Goal: Transaction & Acquisition: Download file/media

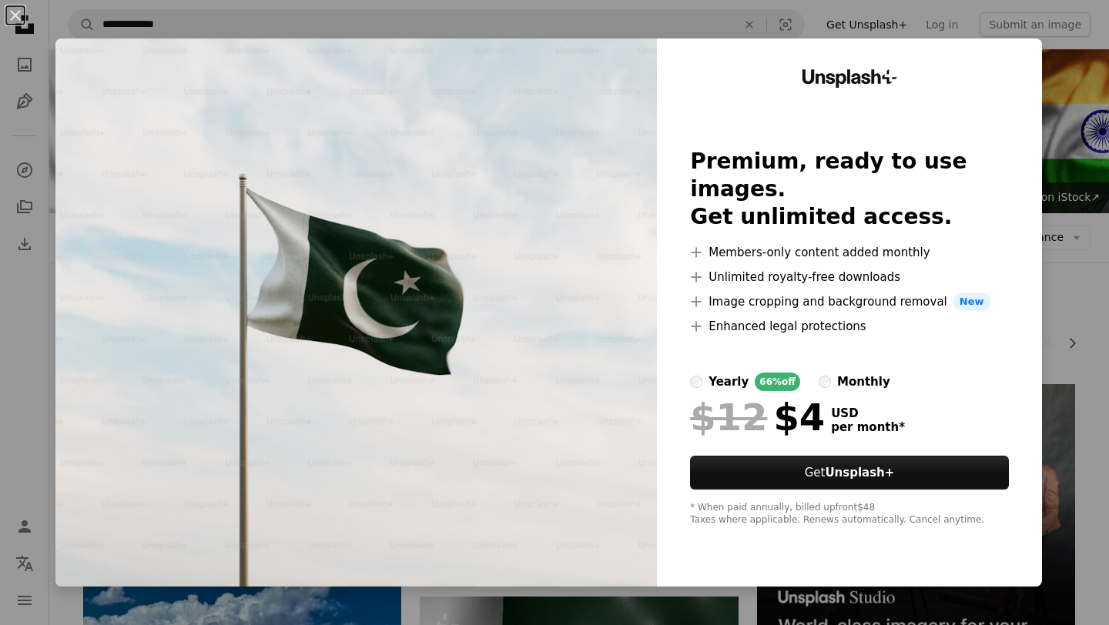
click at [1078, 130] on div "An X shape Unsplash+ Premium, ready to use images. Get unlimited access. A plus…" at bounding box center [554, 312] width 1109 height 625
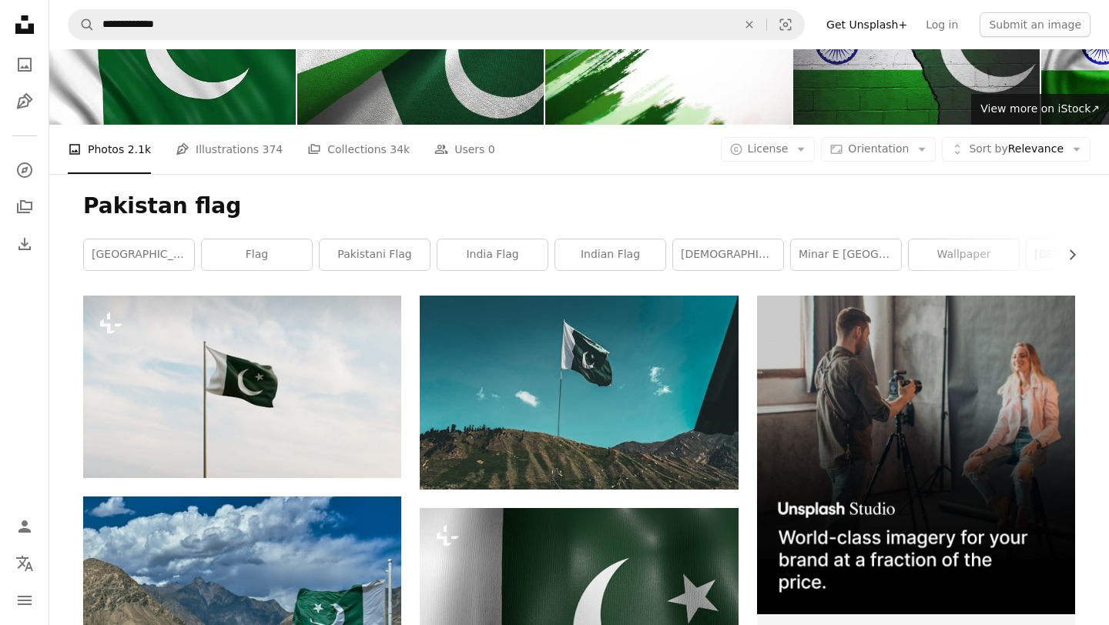
scroll to position [103, 0]
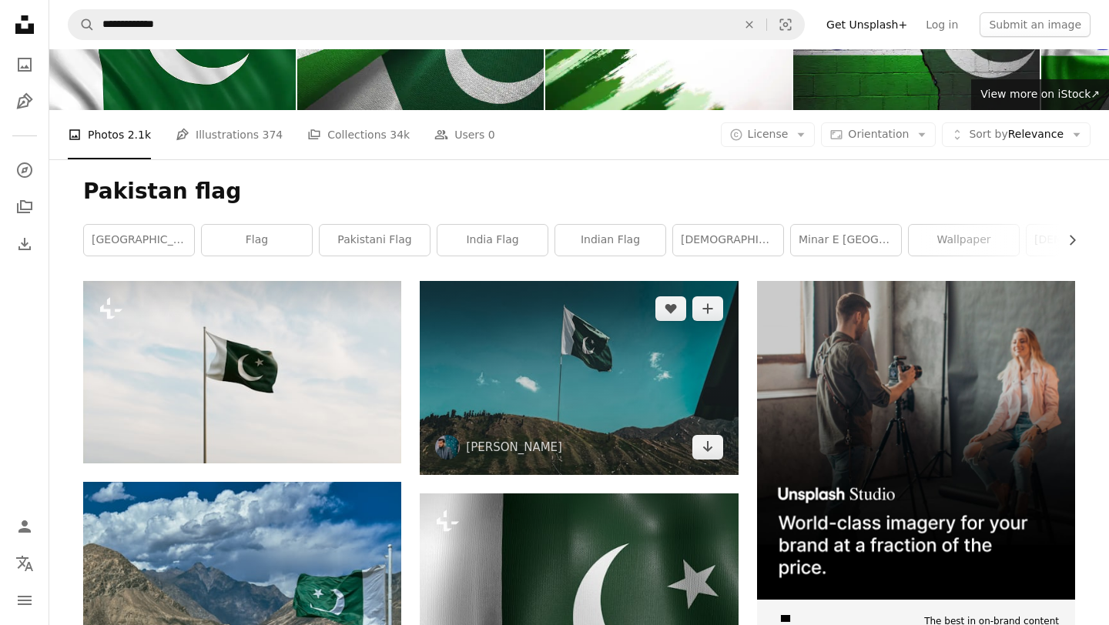
click at [568, 373] on img at bounding box center [579, 377] width 318 height 193
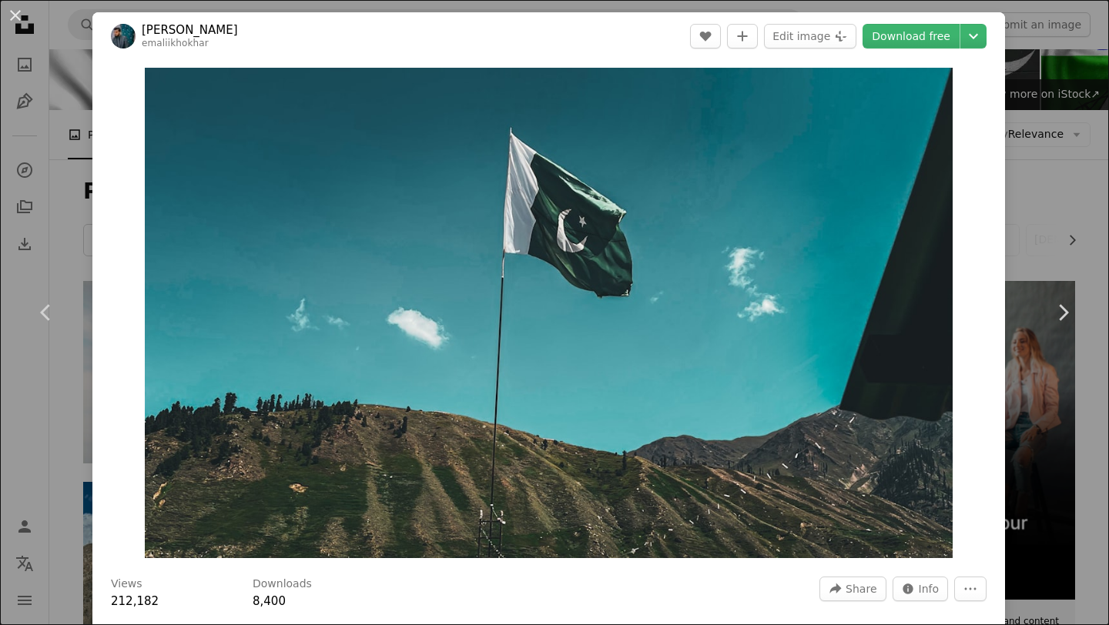
click at [1022, 420] on div "An X shape Chevron left Chevron right [PERSON_NAME] emaliikhokhar A heart A plu…" at bounding box center [554, 312] width 1109 height 625
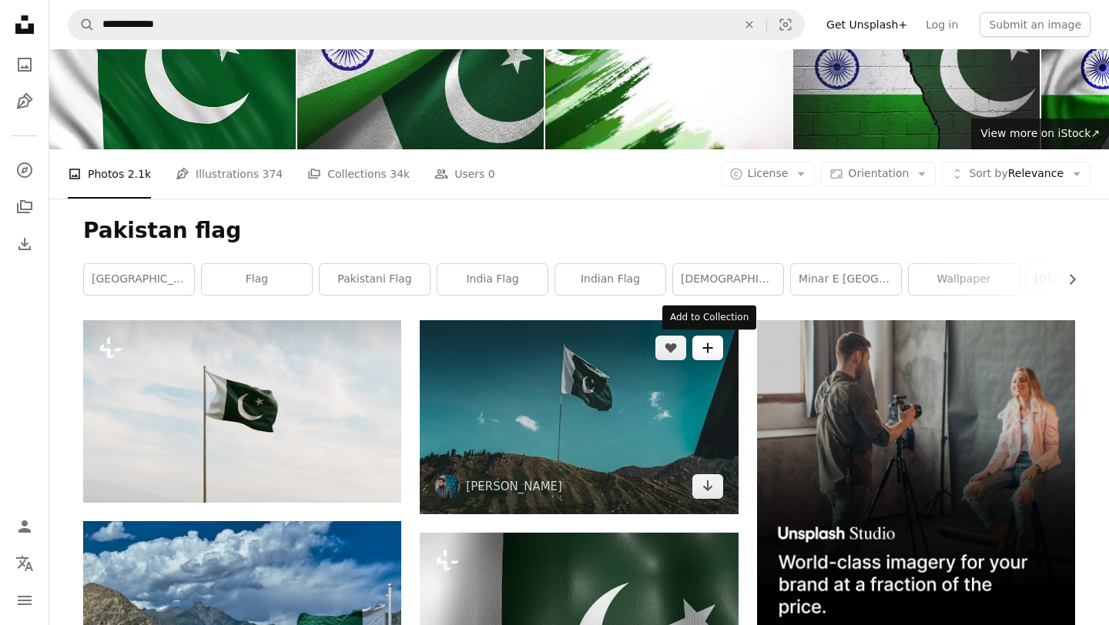
scroll to position [62, 0]
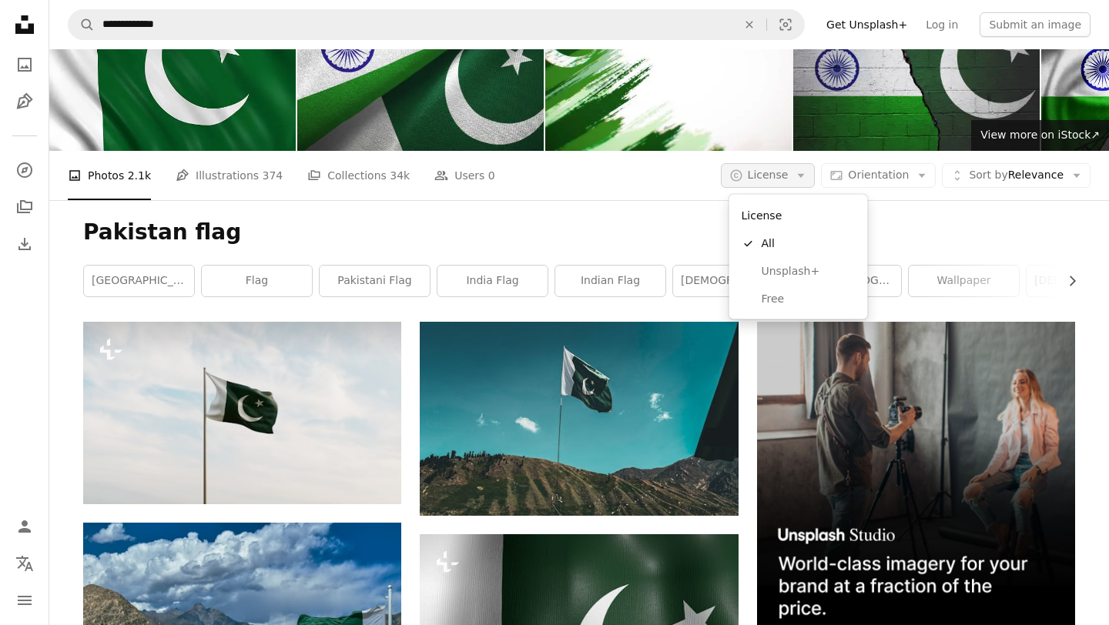
click at [797, 176] on button "A copyright icon © License Arrow down" at bounding box center [768, 175] width 95 height 25
click at [767, 300] on span "Free" at bounding box center [808, 298] width 94 height 15
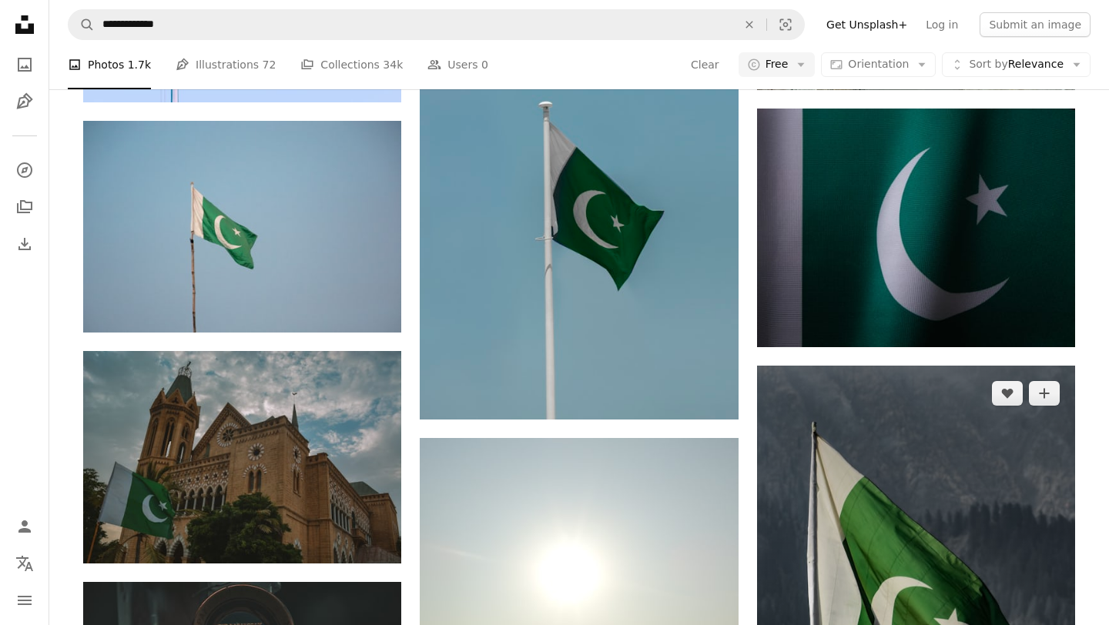
scroll to position [939, 0]
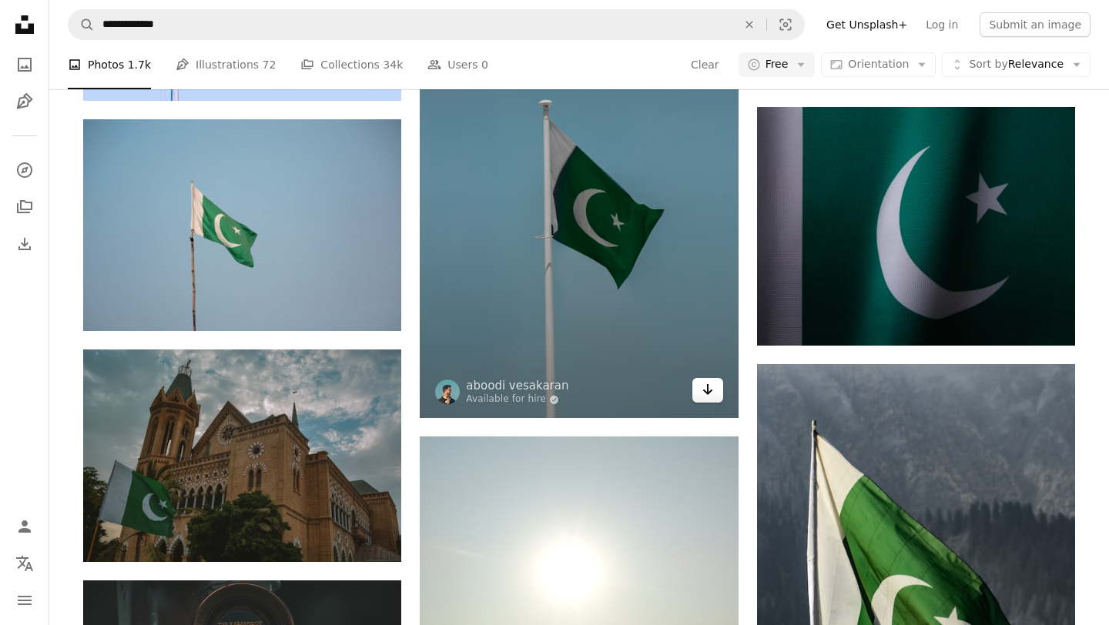
click at [709, 394] on icon "Arrow pointing down" at bounding box center [707, 389] width 12 height 18
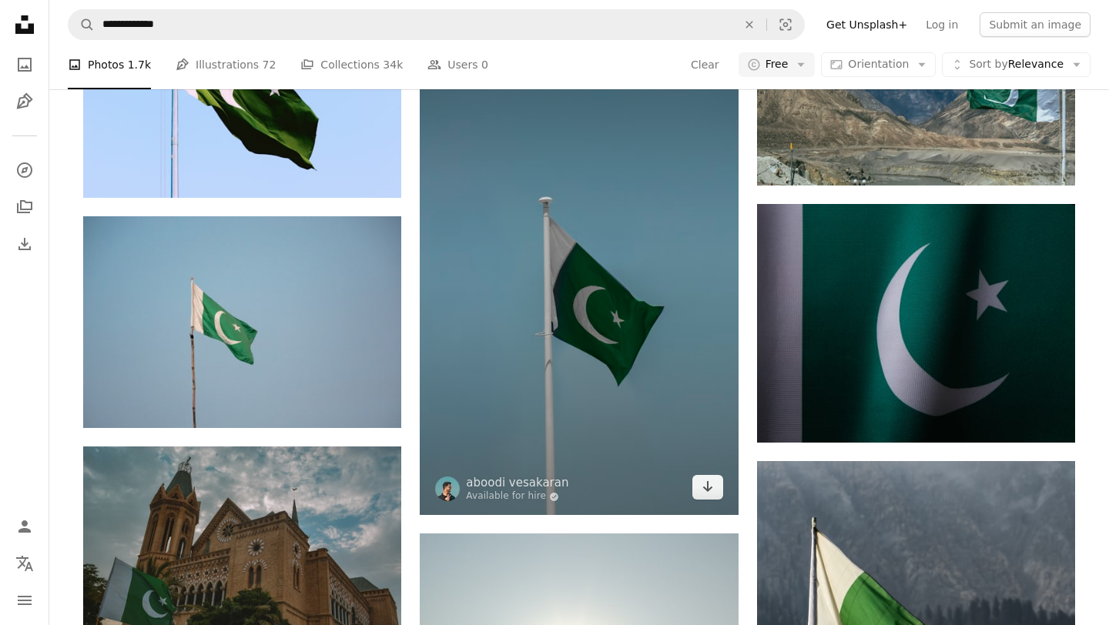
scroll to position [844, 0]
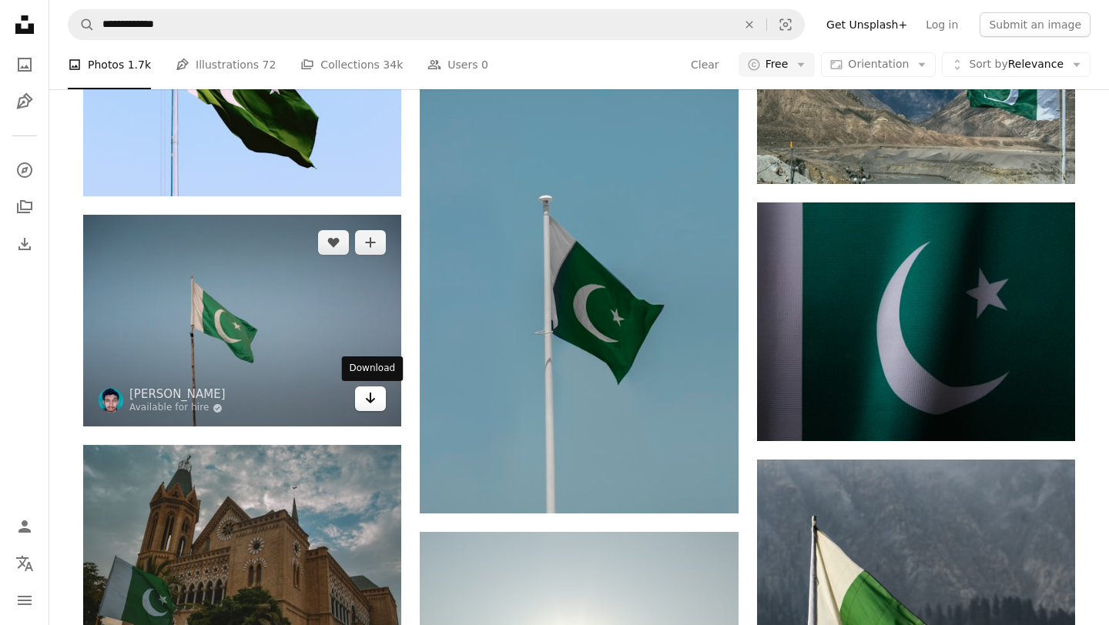
click at [369, 405] on icon "Arrow pointing down" at bounding box center [370, 398] width 12 height 18
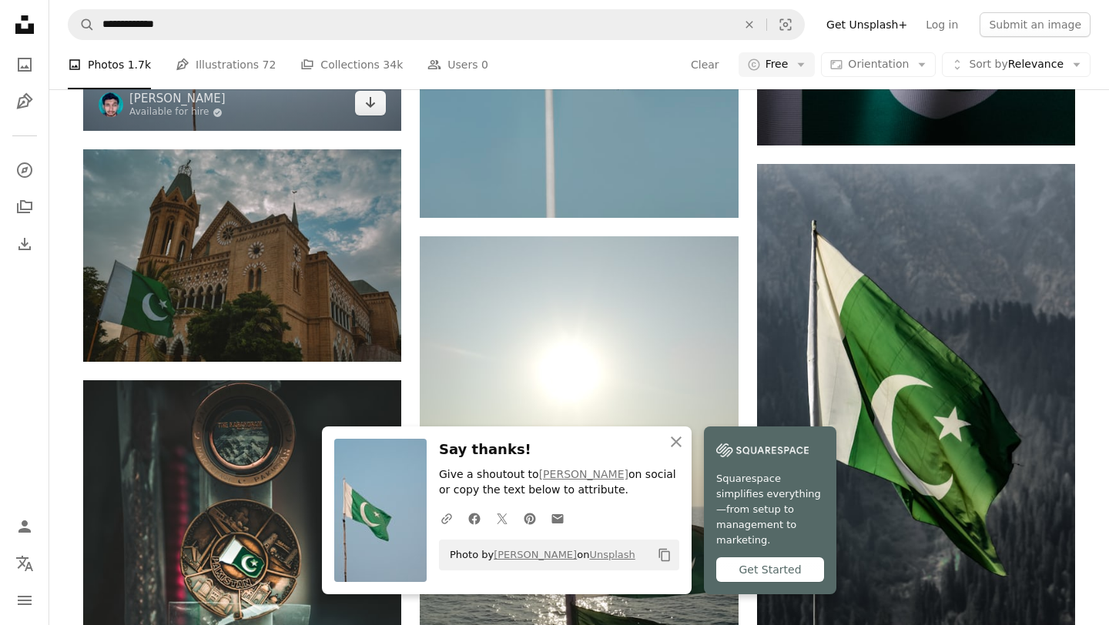
scroll to position [1138, 0]
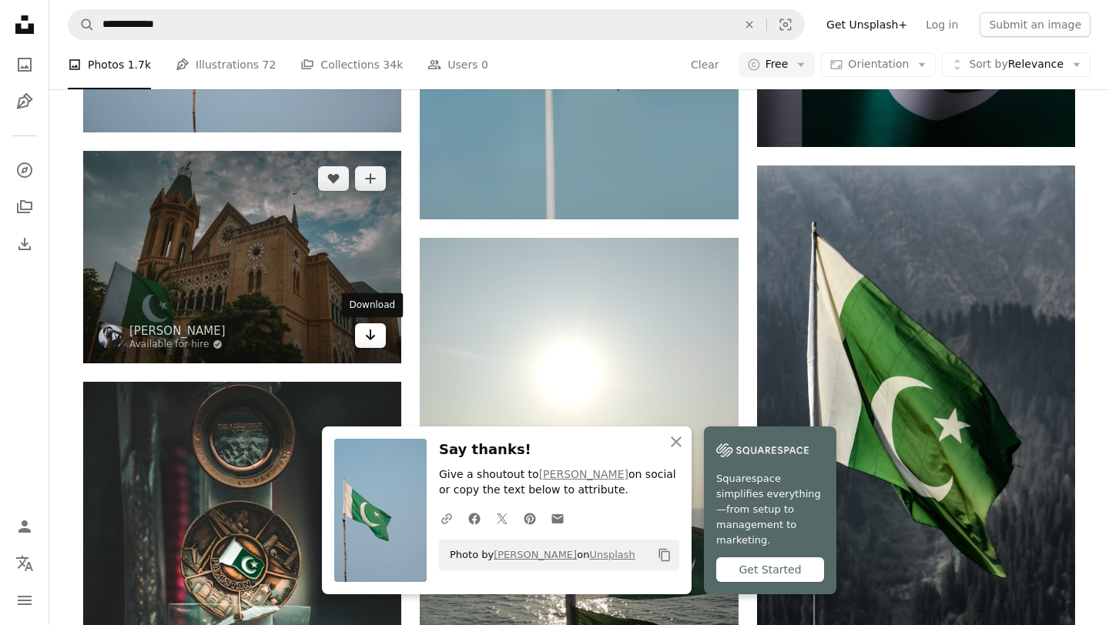
click at [368, 342] on icon "Arrow pointing down" at bounding box center [370, 335] width 12 height 18
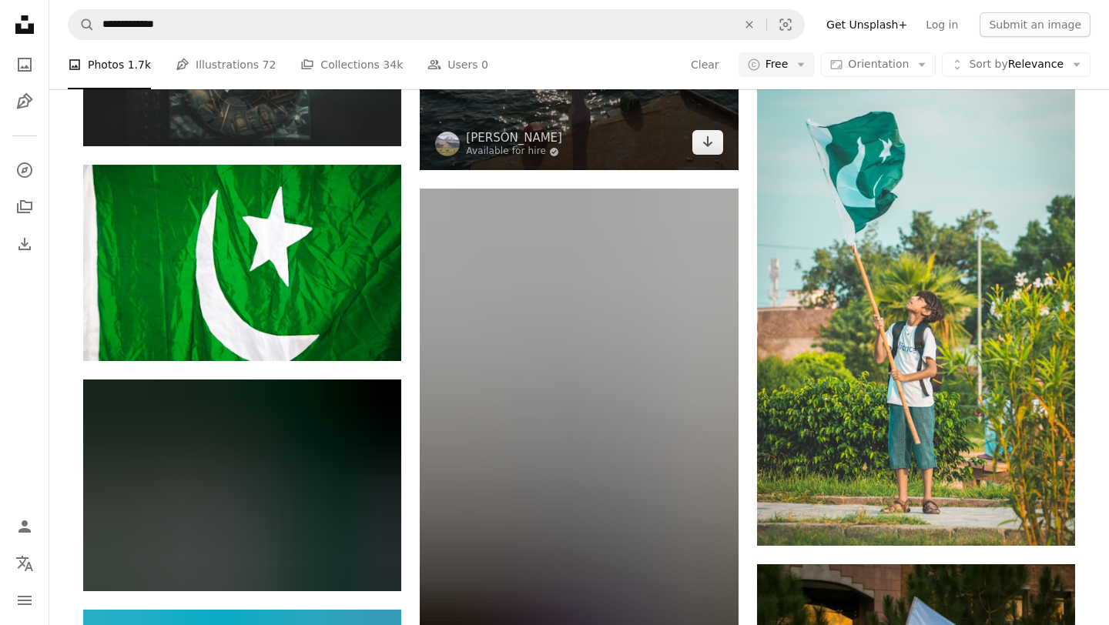
scroll to position [1770, 0]
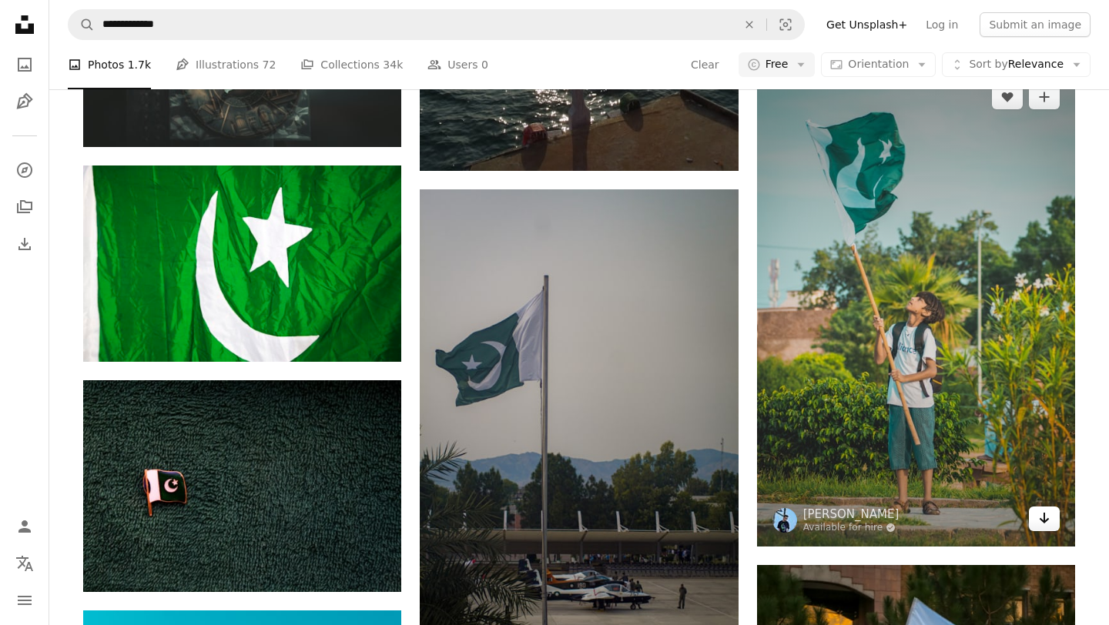
click at [1048, 522] on icon "Arrow pointing down" at bounding box center [1044, 518] width 12 height 18
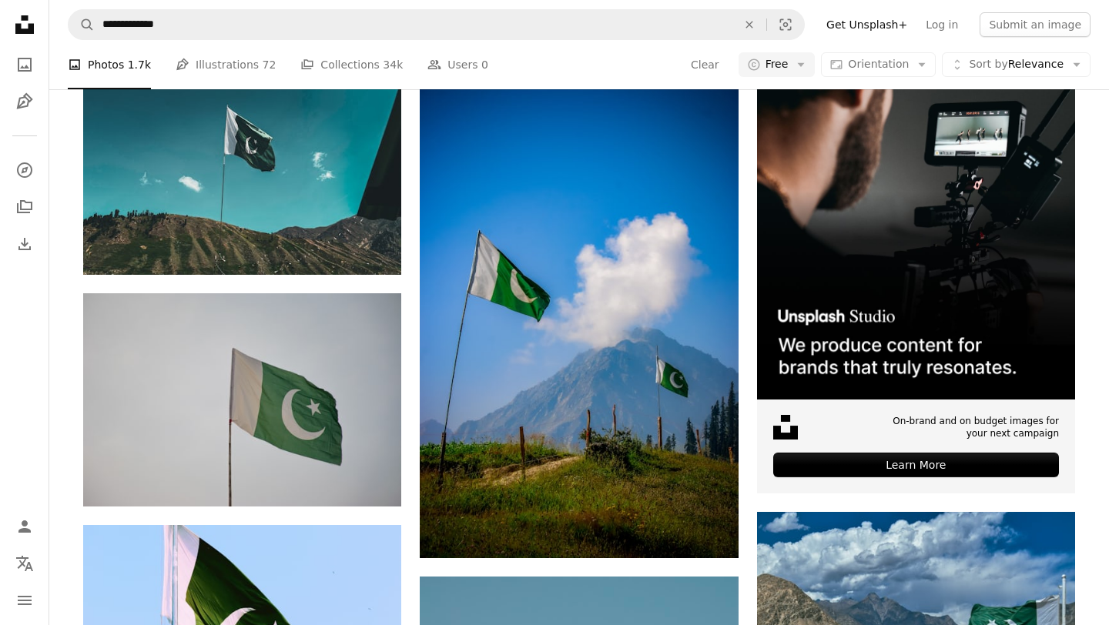
scroll to position [0, 0]
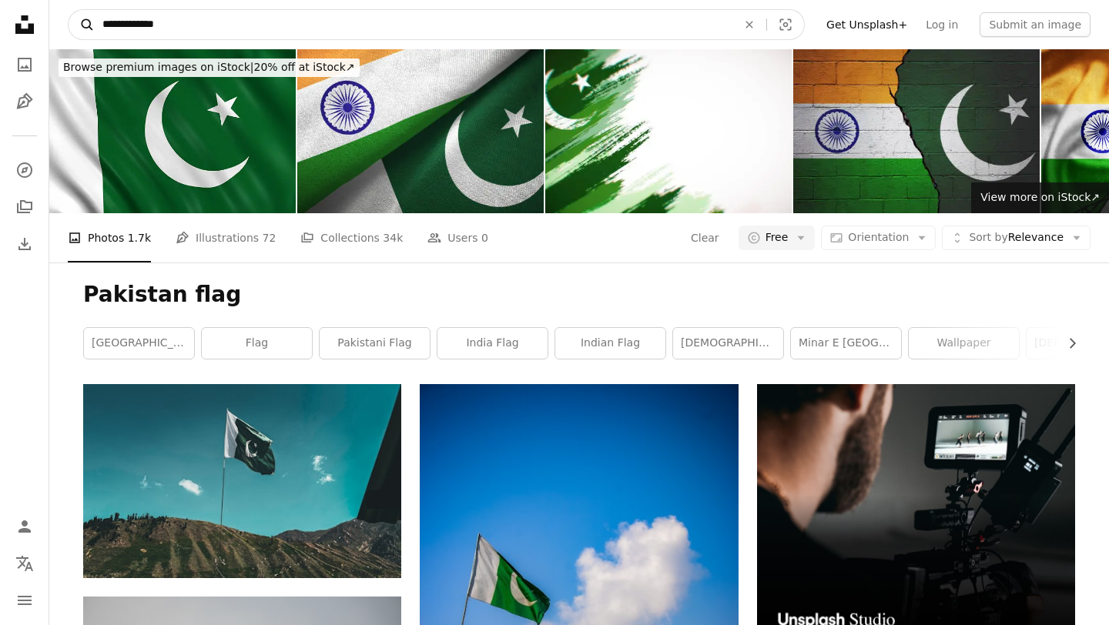
drag, startPoint x: 211, startPoint y: 29, endPoint x: 94, endPoint y: 22, distance: 117.3
click at [94, 22] on form "**********" at bounding box center [436, 24] width 737 height 31
type input "**********"
click button "A magnifying glass" at bounding box center [82, 24] width 26 height 29
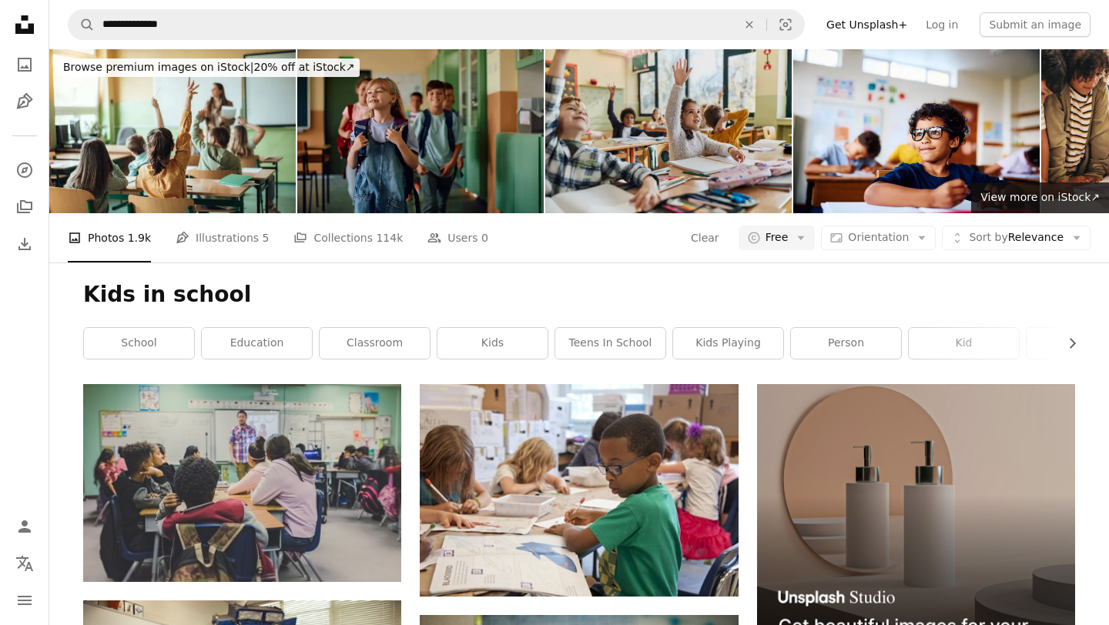
click at [668, 143] on img at bounding box center [668, 131] width 246 height 164
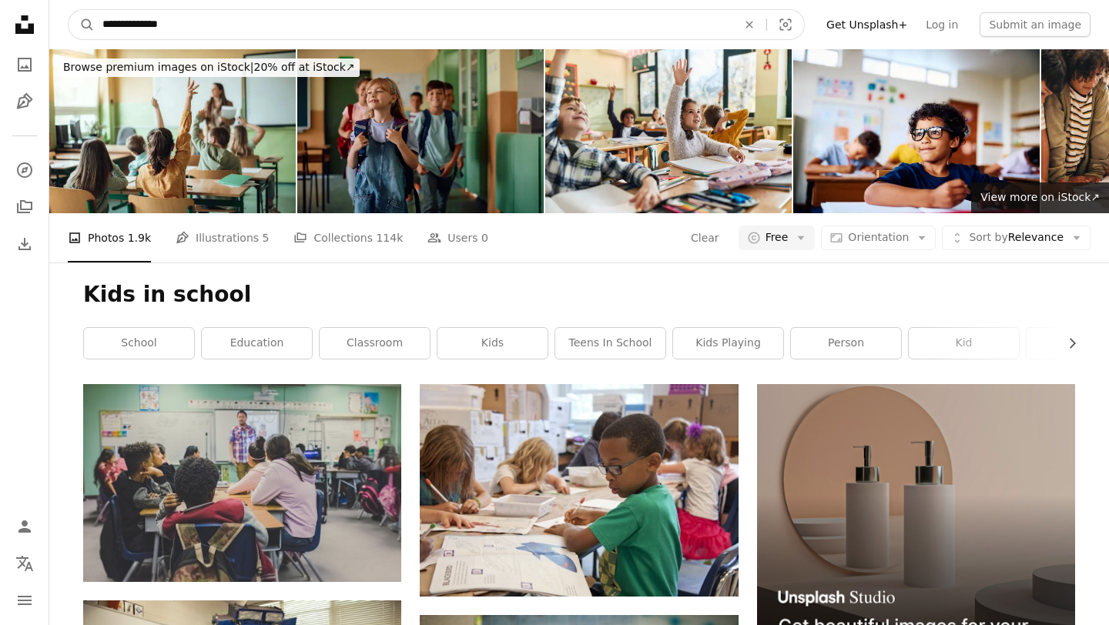
click at [112, 25] on input "**********" at bounding box center [413, 24] width 637 height 29
drag, startPoint x: 123, startPoint y: 24, endPoint x: 92, endPoint y: 24, distance: 30.8
click at [92, 24] on form "**********" at bounding box center [436, 24] width 737 height 31
type input "**********"
click button "A magnifying glass" at bounding box center [82, 24] width 26 height 29
